Goal: Find specific page/section: Find specific page/section

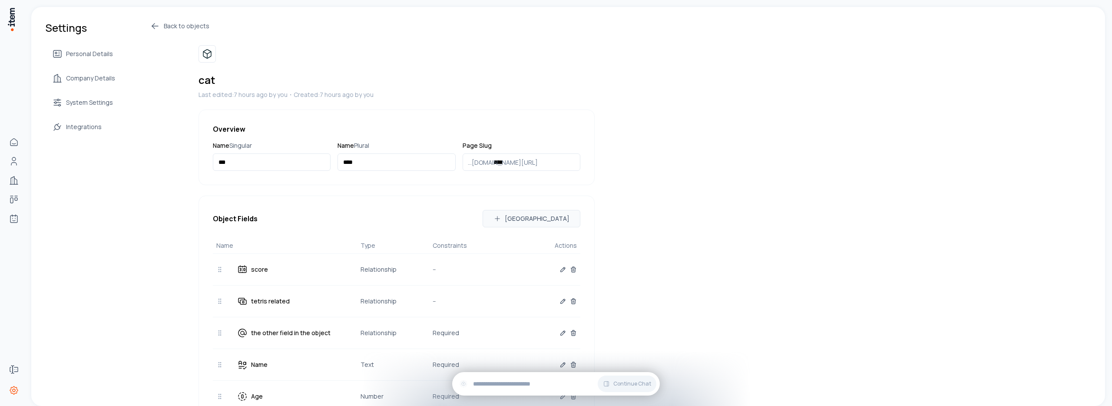
scroll to position [365, 0]
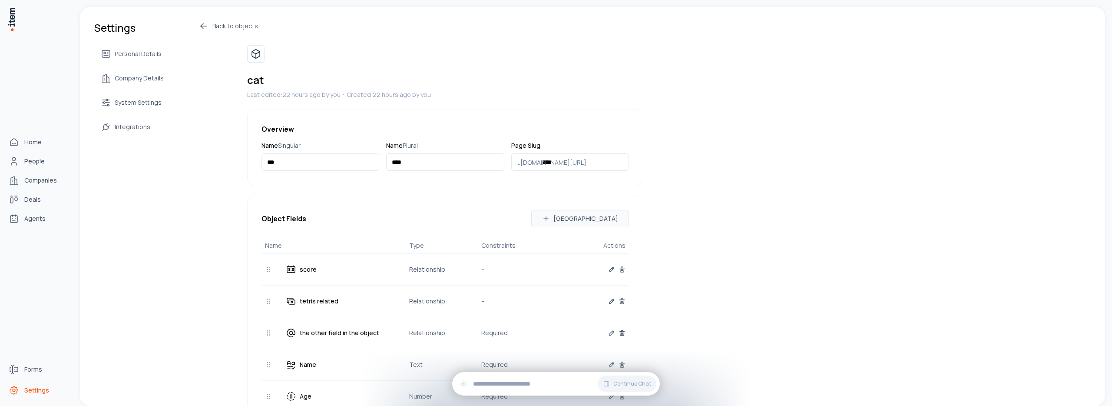
click at [2, 14] on div "Home People Companies Deals Agents" at bounding box center [38, 180] width 76 height 361
click at [10, 19] on img at bounding box center [11, 19] width 9 height 25
